Goal: Use online tool/utility: Utilize a website feature to perform a specific function

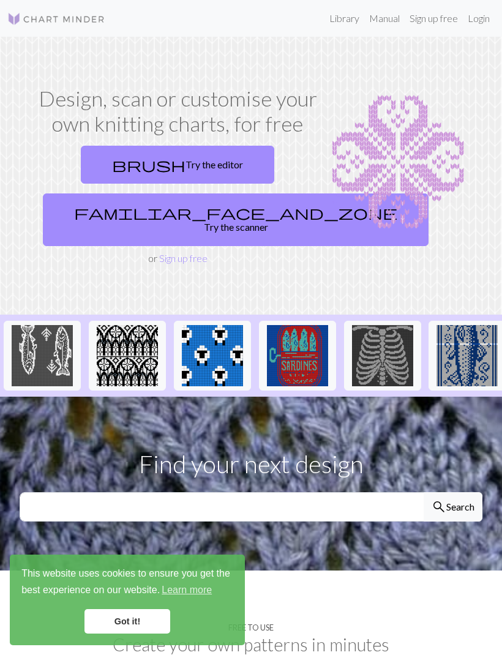
click at [143, 164] on span "brush" at bounding box center [148, 164] width 73 height 17
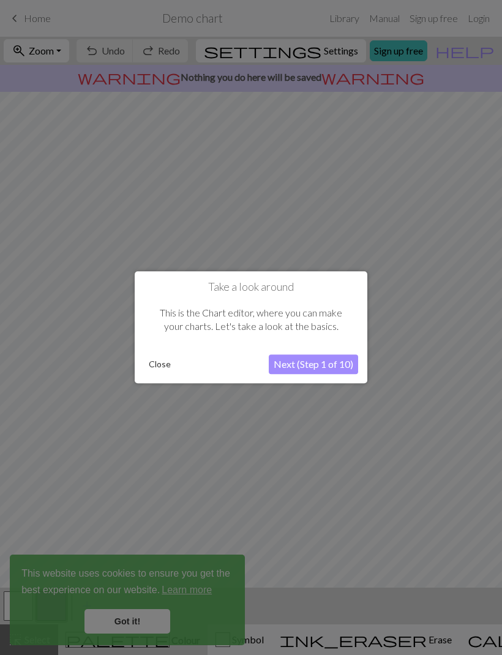
click at [165, 364] on button "Close" at bounding box center [160, 365] width 32 height 18
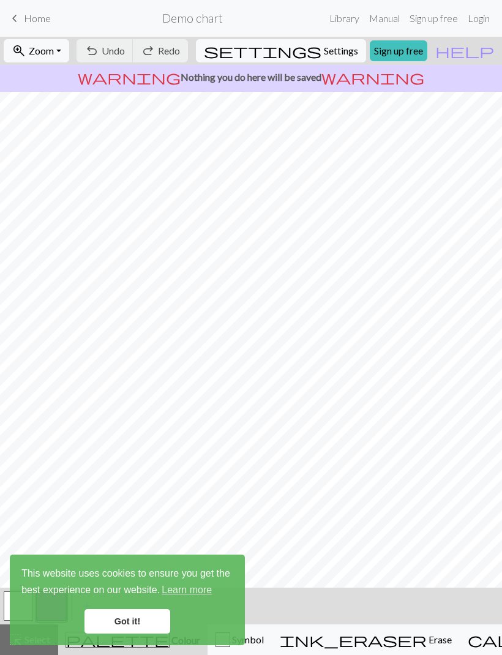
click at [342, 53] on span "Settings" at bounding box center [341, 50] width 34 height 15
select select "aran"
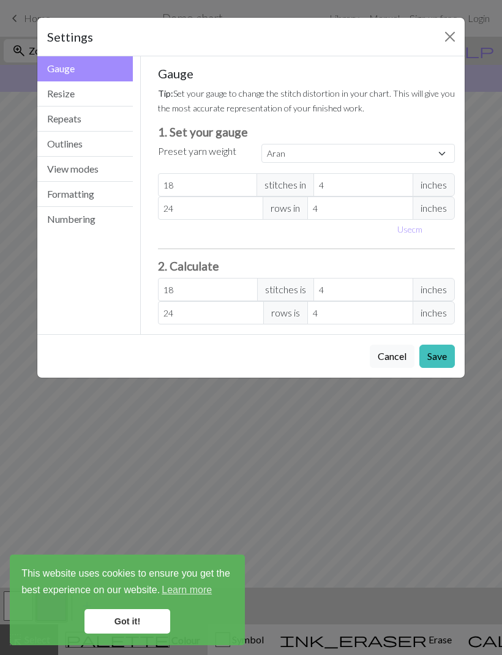
click at [49, 99] on button "Resize" at bounding box center [84, 93] width 95 height 25
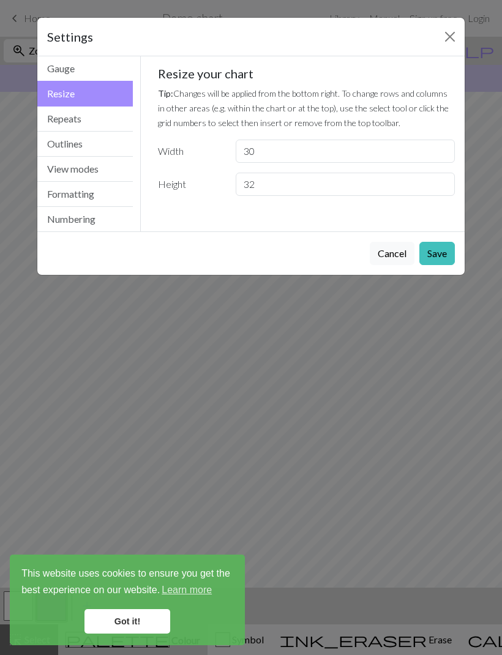
click at [60, 124] on button "Repeats" at bounding box center [84, 119] width 95 height 25
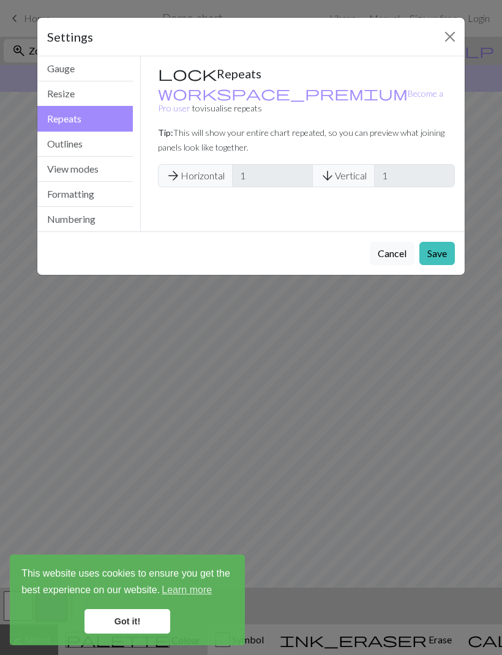
click at [56, 100] on button "Resize" at bounding box center [84, 93] width 95 height 25
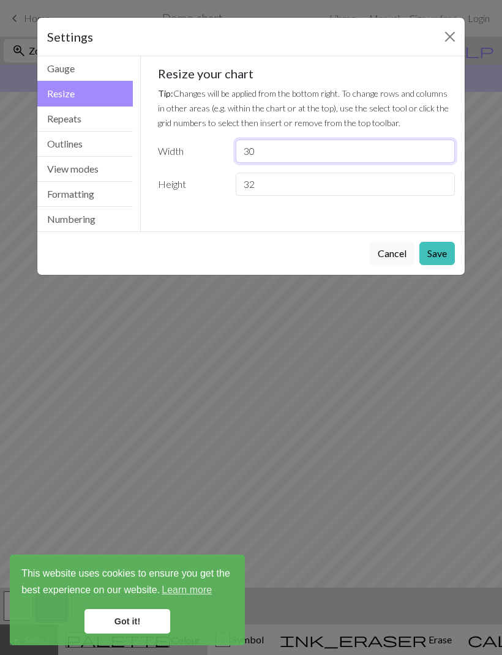
click at [370, 151] on input "30" at bounding box center [345, 151] width 219 height 23
type input "3"
type input "75"
click at [304, 188] on input "32" at bounding box center [345, 184] width 219 height 23
type input "3"
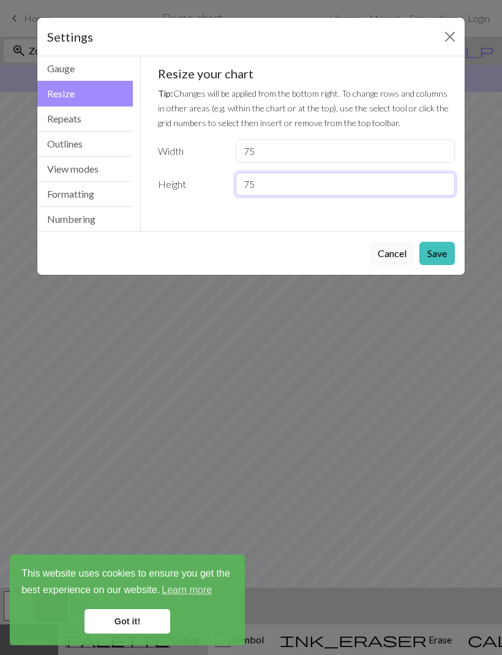
type input "75"
click at [438, 251] on button "Save" at bounding box center [437, 253] width 36 height 23
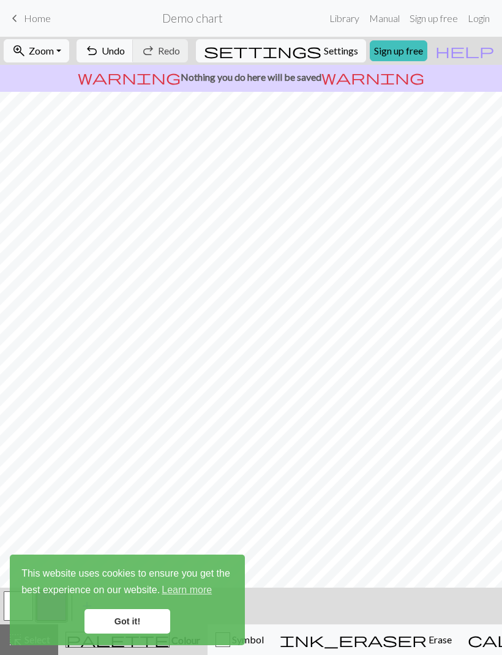
click at [99, 44] on span "undo" at bounding box center [91, 50] width 15 height 17
click at [151, 44] on div "undo Undo Undo redo Redo Redo" at bounding box center [132, 51] width 119 height 28
click at [160, 46] on div "undo Undo Undo redo Redo Redo" at bounding box center [132, 51] width 119 height 28
click at [180, 53] on span "Redo" at bounding box center [169, 51] width 22 height 12
click at [329, 637] on span "ink_eraser" at bounding box center [353, 639] width 147 height 17
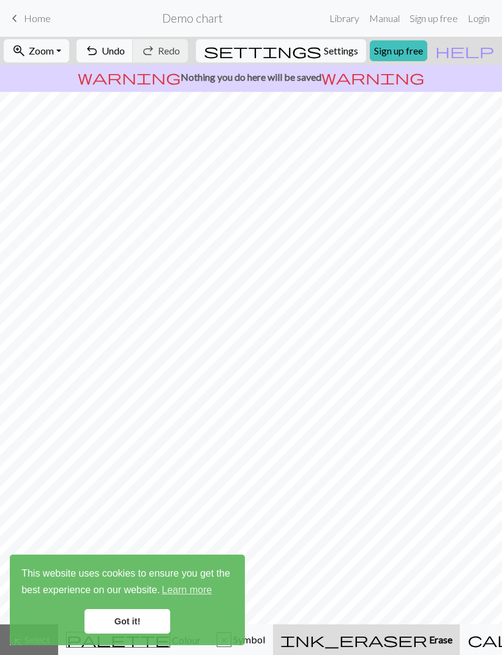
click at [133, 622] on link "Got it!" at bounding box center [127, 621] width 86 height 24
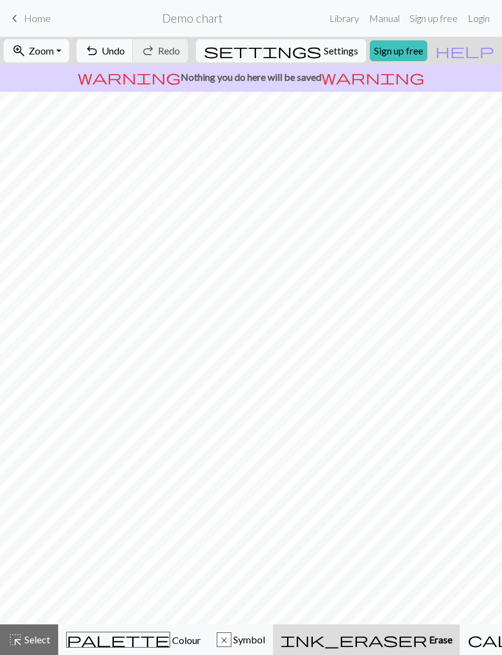
click at [160, 36] on nav "keyboard_arrow_left Home Demo chart Library Manual Sign up free Login" at bounding box center [251, 18] width 502 height 37
click at [133, 43] on button "undo Undo Undo" at bounding box center [105, 50] width 57 height 23
click at [125, 47] on span "Undo" at bounding box center [113, 51] width 23 height 12
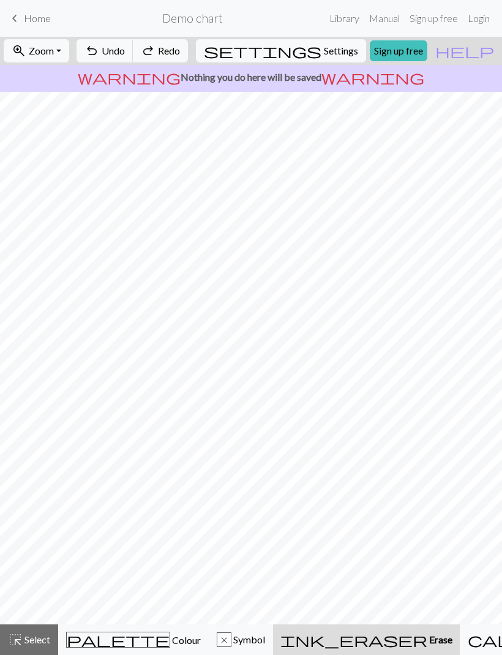
click at [125, 47] on span "Undo" at bounding box center [113, 51] width 23 height 12
click at [162, 50] on div "undo Undo Undo redo Redo Redo" at bounding box center [132, 51] width 119 height 28
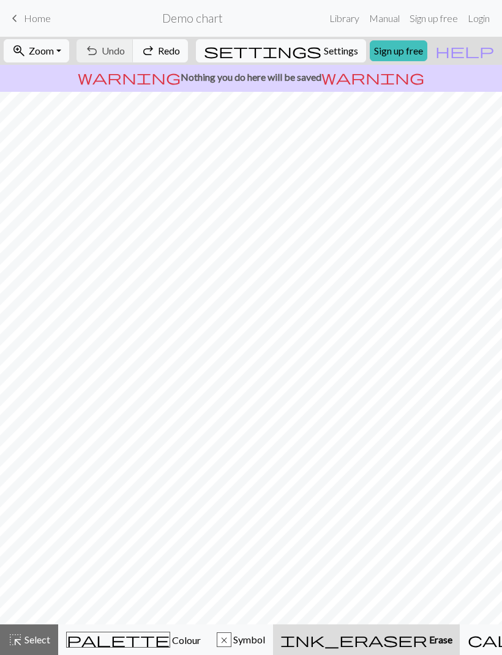
click at [188, 59] on button "redo Redo Redo" at bounding box center [160, 50] width 55 height 23
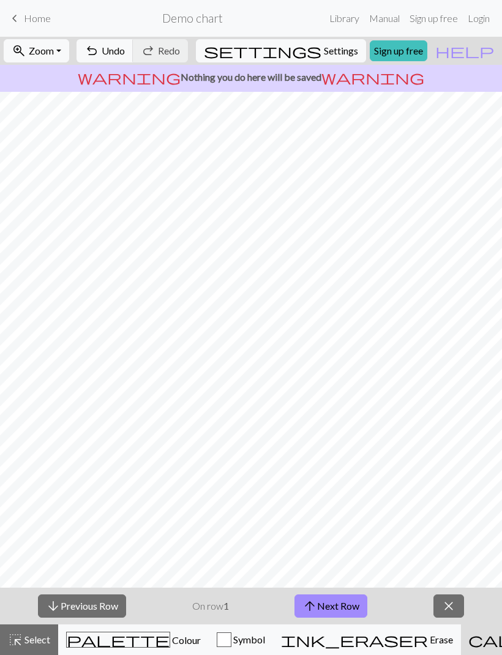
click at [454, 596] on button "close" at bounding box center [448, 605] width 31 height 23
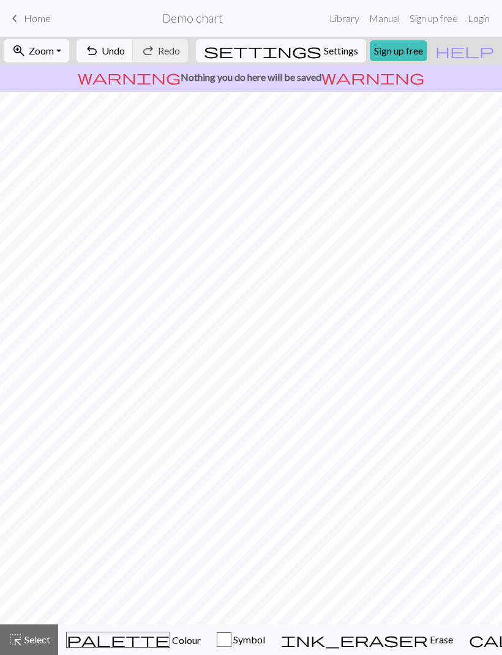
click at [428, 640] on span "Erase" at bounding box center [440, 640] width 25 height 12
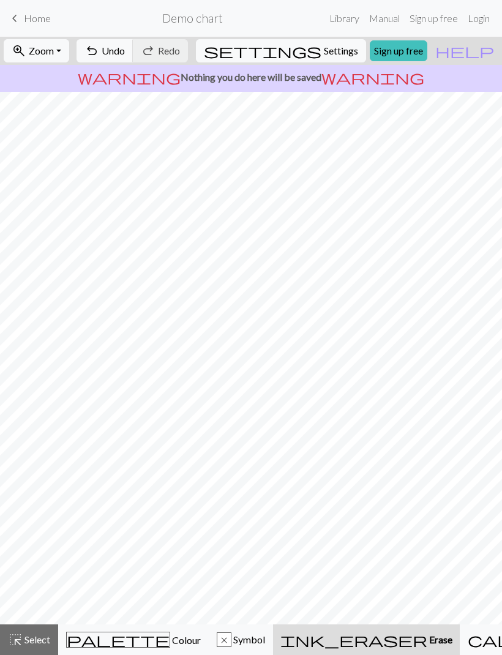
click at [331, 630] on button "ink_eraser Erase Erase" at bounding box center [366, 639] width 187 height 31
